Goal: Transaction & Acquisition: Purchase product/service

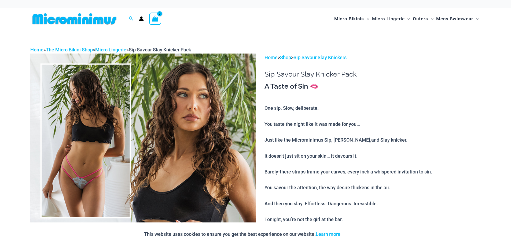
click at [151, 112] on img at bounding box center [142, 223] width 225 height 338
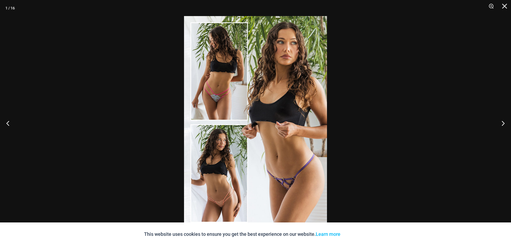
click at [310, 114] on img at bounding box center [255, 123] width 143 height 214
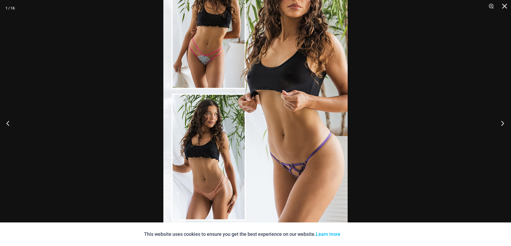
click at [502, 123] on button "Next" at bounding box center [501, 123] width 20 height 27
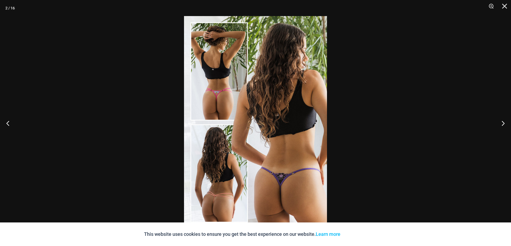
click at [276, 159] on img at bounding box center [255, 123] width 143 height 214
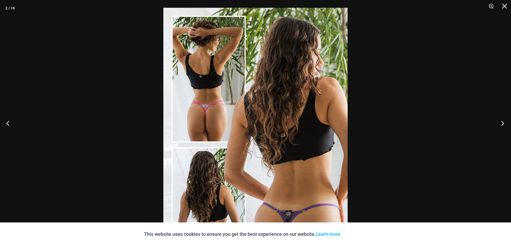
click at [503, 123] on button "Next" at bounding box center [501, 123] width 20 height 27
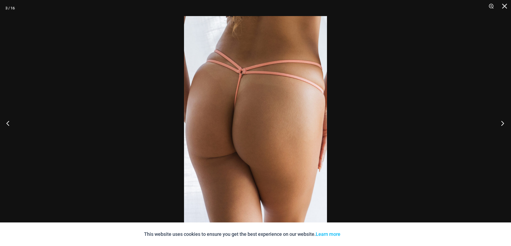
click at [503, 123] on button "Next" at bounding box center [501, 123] width 20 height 27
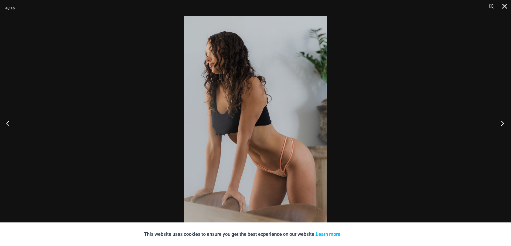
click at [503, 123] on button "Next" at bounding box center [501, 123] width 20 height 27
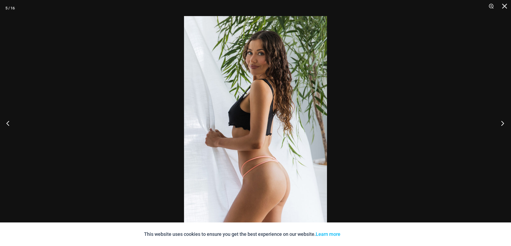
click at [503, 123] on button "Next" at bounding box center [501, 123] width 20 height 27
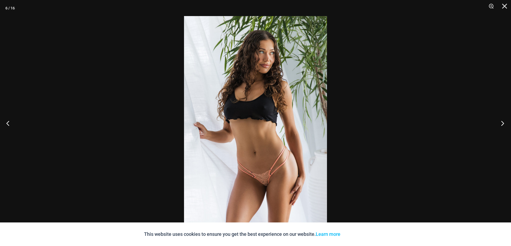
click at [503, 123] on button "Next" at bounding box center [501, 123] width 20 height 27
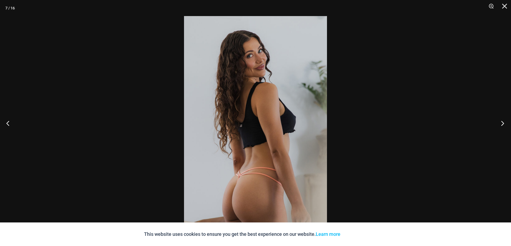
click at [503, 123] on button "Next" at bounding box center [501, 123] width 20 height 27
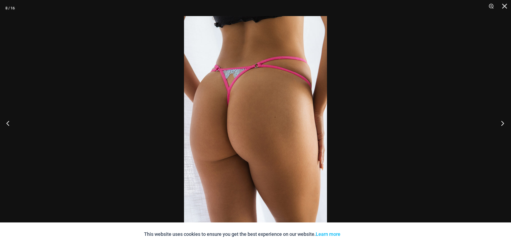
click at [503, 123] on button "Next" at bounding box center [501, 123] width 20 height 27
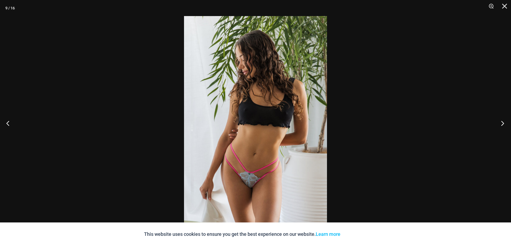
click at [504, 124] on button "Next" at bounding box center [501, 123] width 20 height 27
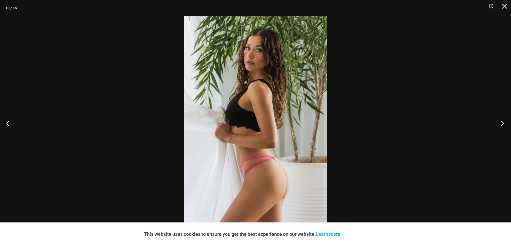
click at [504, 124] on button "Next" at bounding box center [501, 123] width 20 height 27
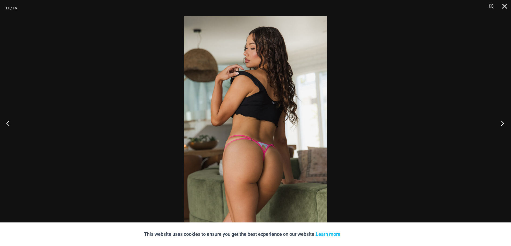
click at [504, 124] on button "Next" at bounding box center [501, 123] width 20 height 27
